Goal: Information Seeking & Learning: Learn about a topic

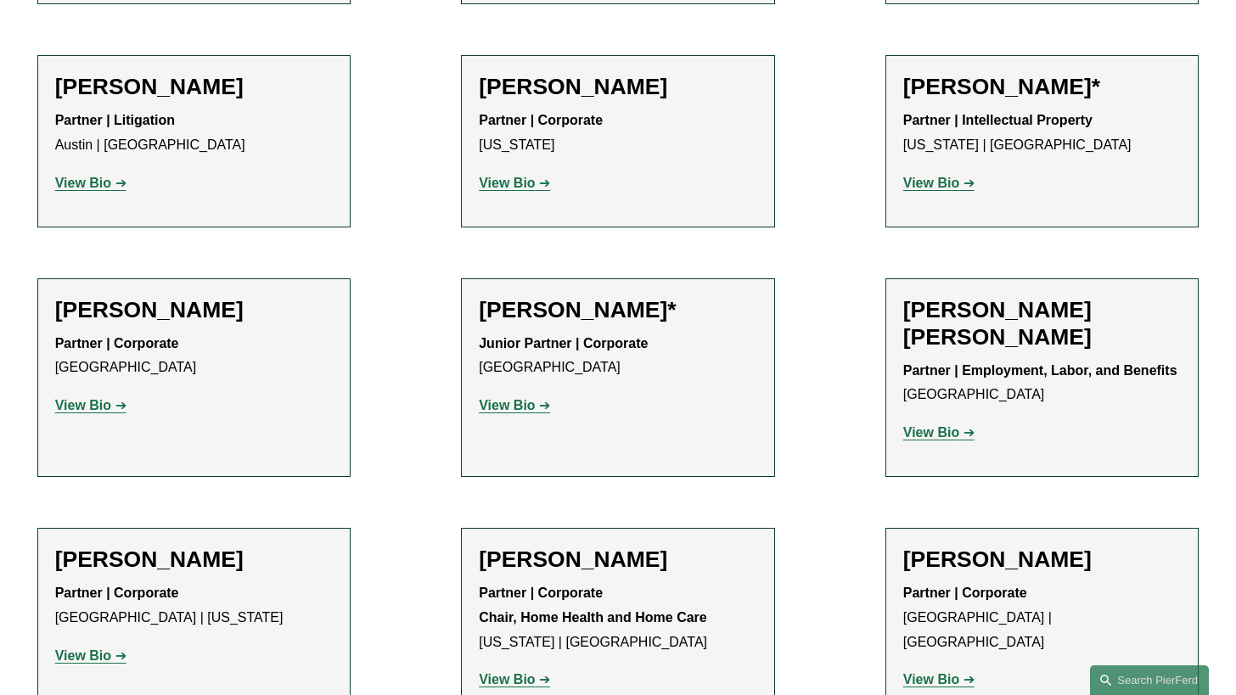
scroll to position [1622, 0]
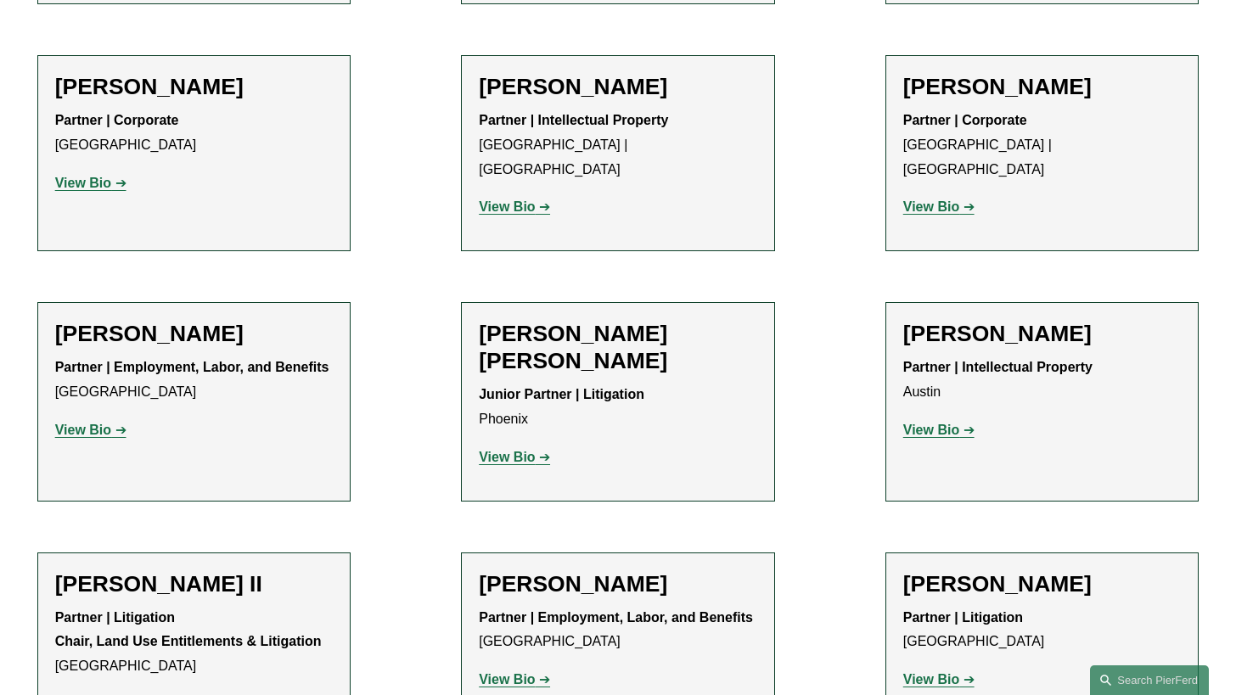
click at [509, 450] on strong "View Bio" at bounding box center [507, 457] width 56 height 14
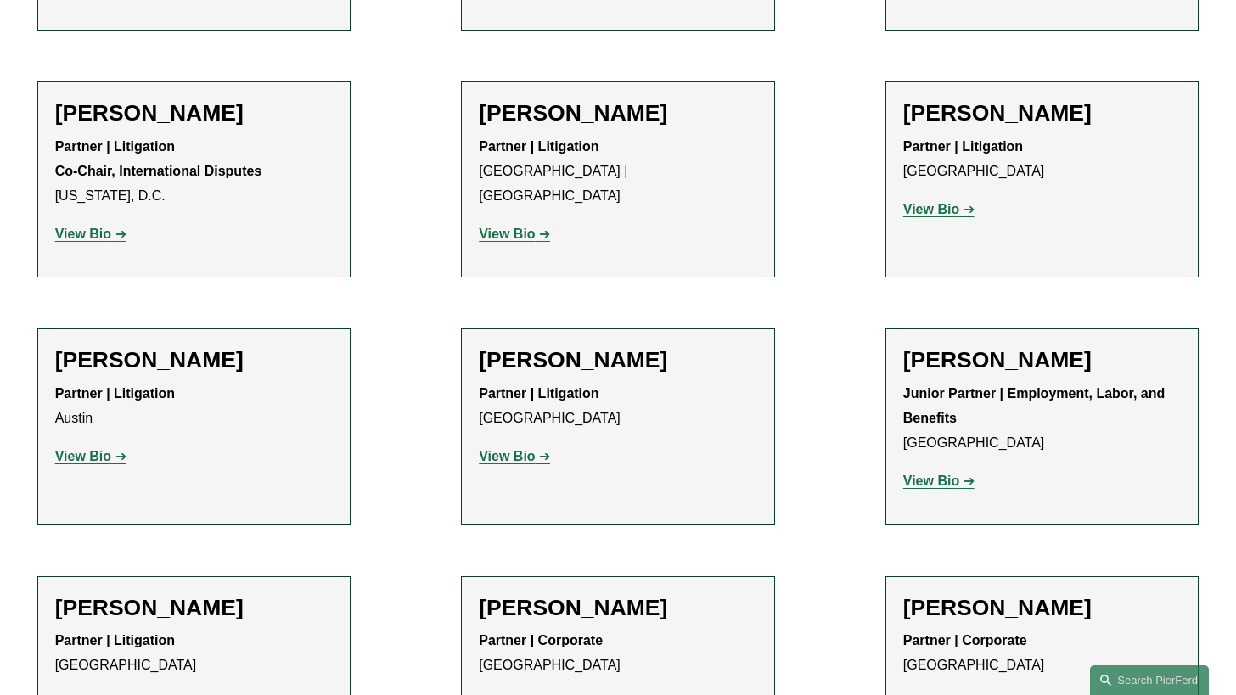
scroll to position [7413, 0]
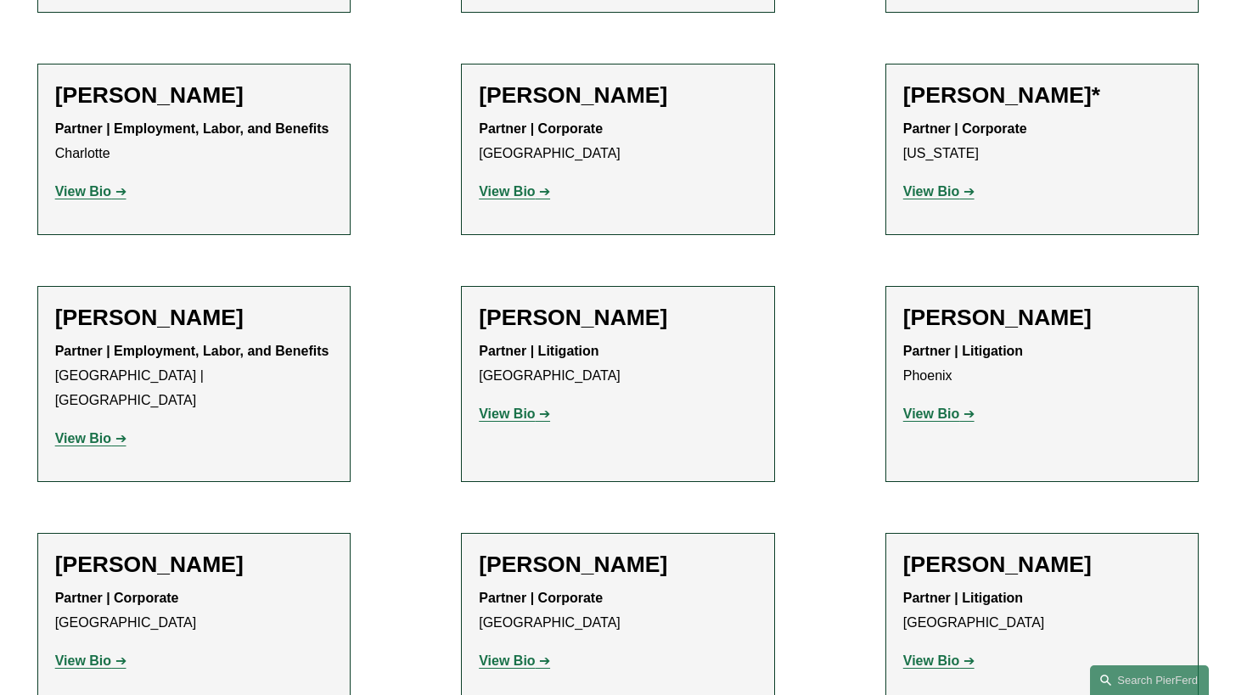
scroll to position [21328, 0]
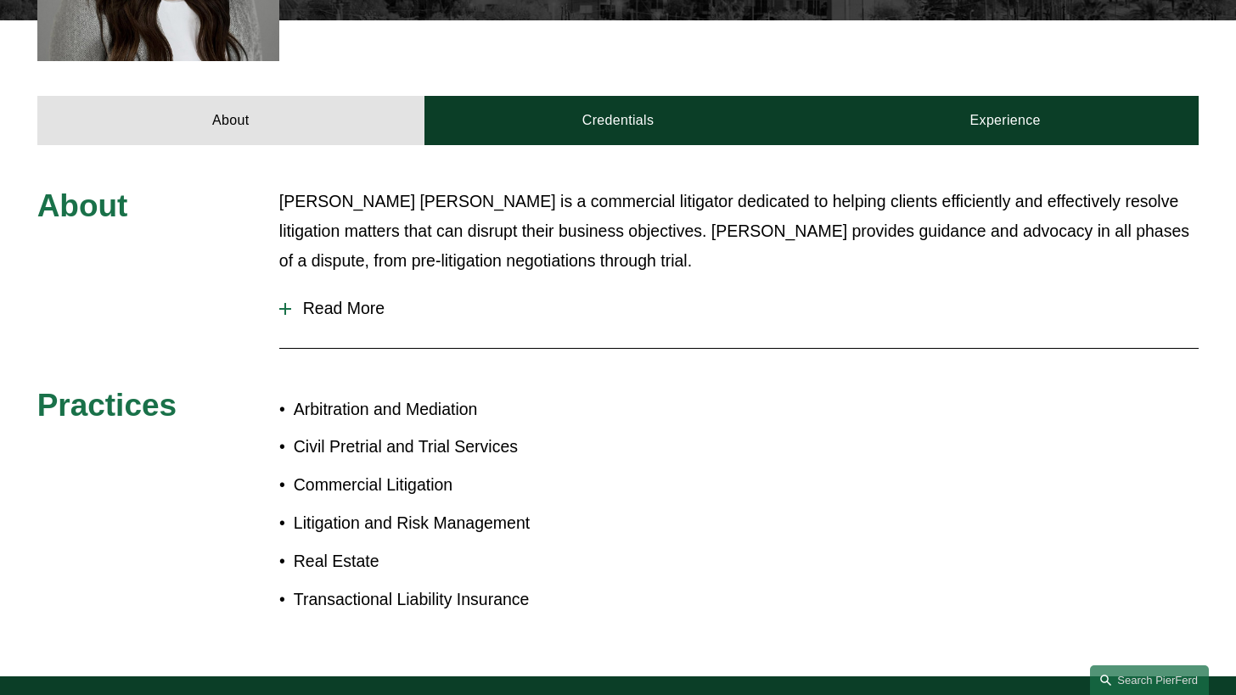
scroll to position [717, 0]
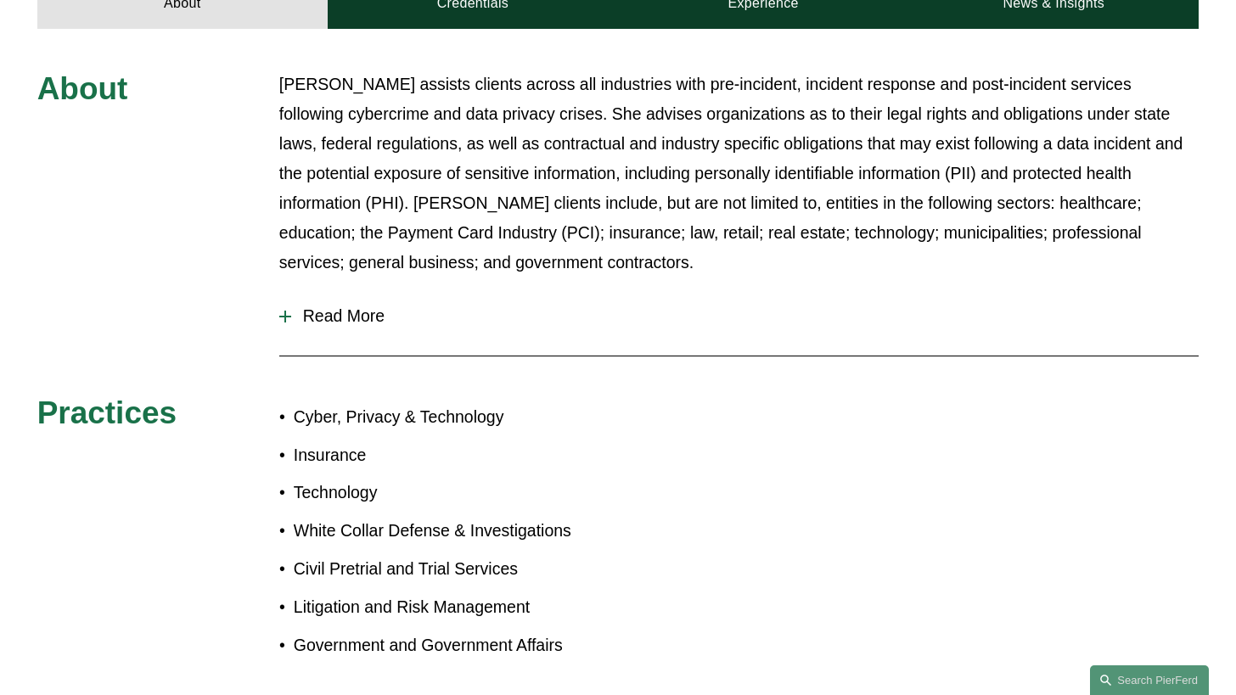
scroll to position [637, 0]
